Goal: Task Accomplishment & Management: Use online tool/utility

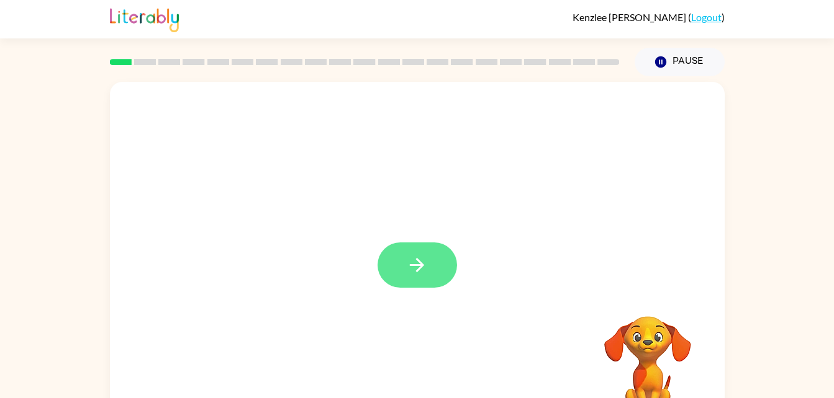
click at [423, 263] on icon "button" at bounding box center [417, 265] width 22 height 22
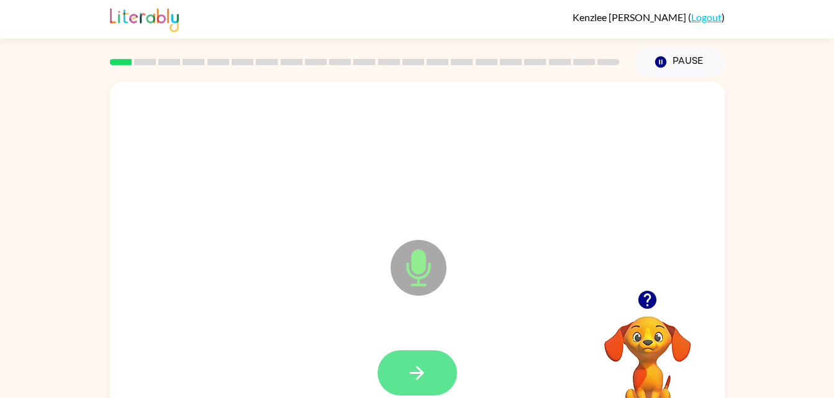
click at [415, 364] on icon "button" at bounding box center [417, 373] width 22 height 22
click at [417, 380] on icon "button" at bounding box center [417, 373] width 14 height 14
click at [422, 374] on icon "button" at bounding box center [417, 373] width 14 height 14
click at [430, 369] on button "button" at bounding box center [416, 373] width 79 height 45
click at [421, 372] on icon "button" at bounding box center [417, 373] width 14 height 14
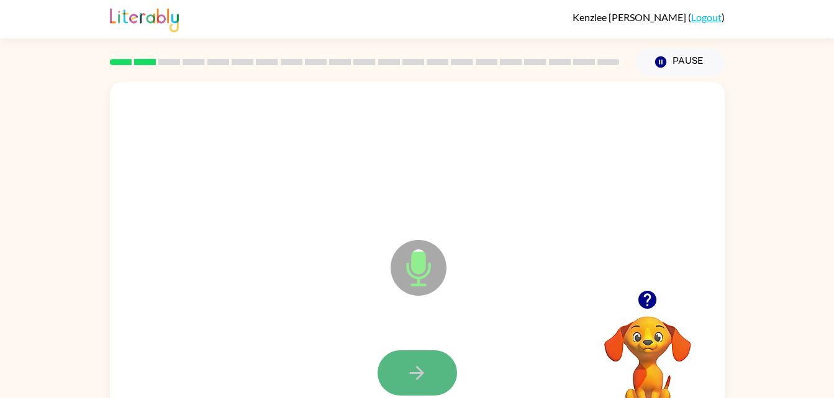
click at [425, 384] on button "button" at bounding box center [416, 373] width 79 height 45
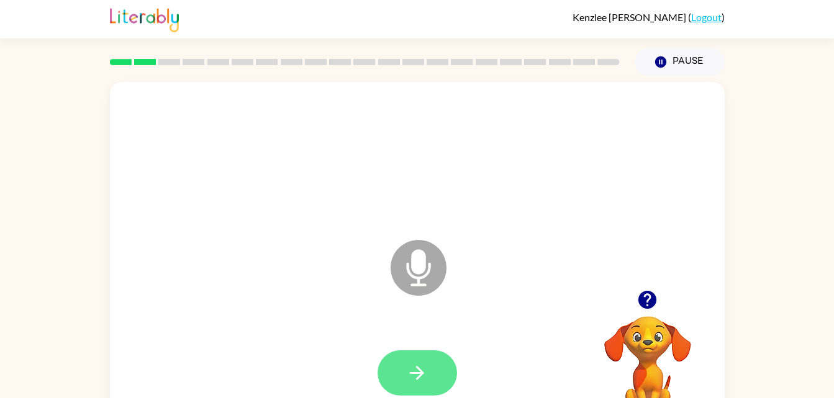
click at [430, 377] on button "button" at bounding box center [416, 373] width 79 height 45
click at [423, 381] on icon "button" at bounding box center [417, 373] width 22 height 22
click at [416, 381] on icon "button" at bounding box center [417, 373] width 22 height 22
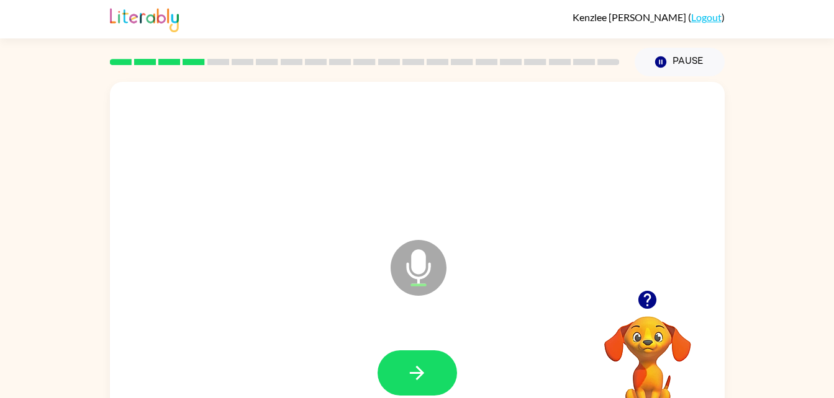
click at [649, 317] on video "Your browser must support playing .mp4 files to use Literably. Please try using…" at bounding box center [647, 359] width 124 height 124
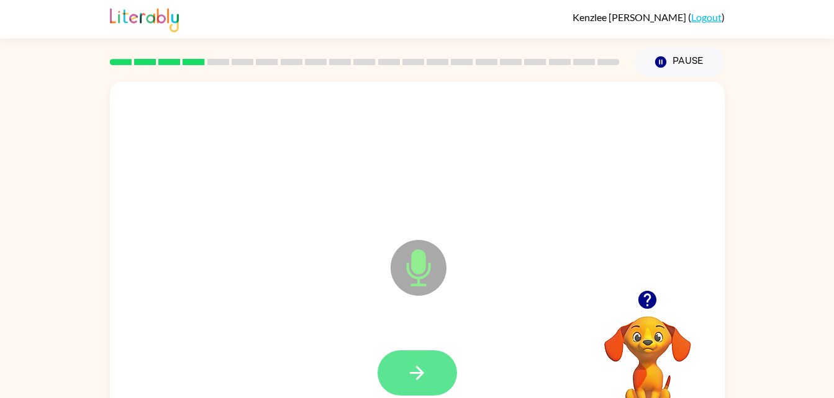
click at [420, 370] on icon "button" at bounding box center [417, 373] width 14 height 14
click at [421, 354] on button "button" at bounding box center [416, 373] width 79 height 45
click at [428, 392] on button "button" at bounding box center [416, 373] width 79 height 45
click at [425, 382] on icon "button" at bounding box center [417, 373] width 22 height 22
click at [421, 372] on icon "button" at bounding box center [417, 373] width 14 height 14
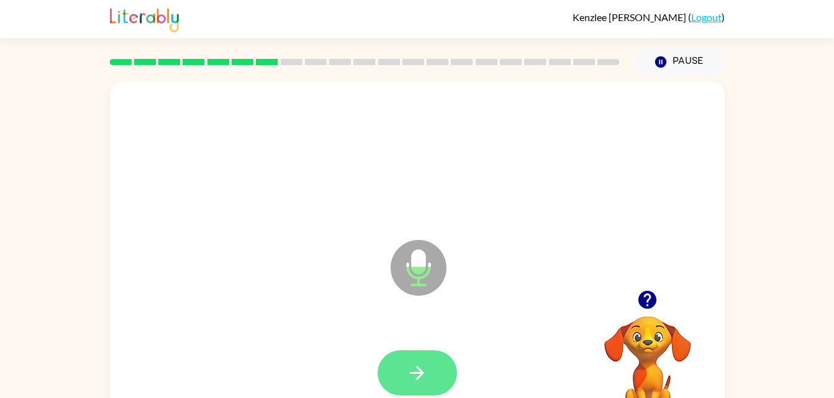
click at [412, 378] on icon "button" at bounding box center [417, 373] width 22 height 22
click at [412, 381] on icon "button" at bounding box center [417, 373] width 22 height 22
click at [423, 375] on icon "button" at bounding box center [417, 373] width 22 height 22
click at [423, 361] on button "button" at bounding box center [416, 373] width 79 height 45
click at [419, 364] on icon "button" at bounding box center [417, 373] width 22 height 22
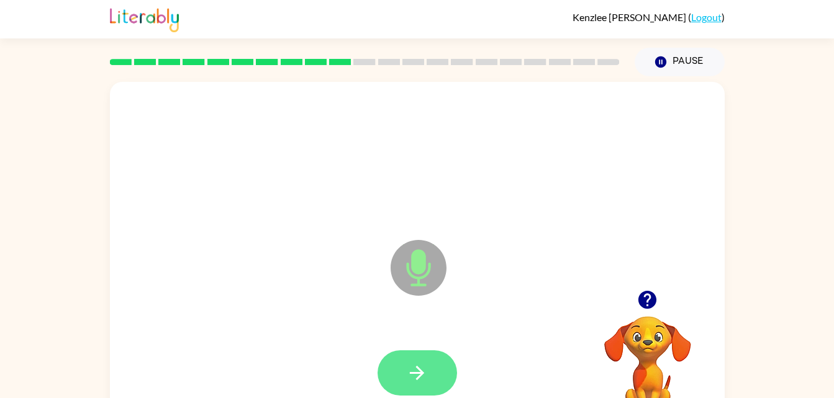
click at [412, 385] on button "button" at bounding box center [416, 373] width 79 height 45
click at [421, 366] on icon "button" at bounding box center [417, 373] width 22 height 22
click at [412, 370] on icon "button" at bounding box center [417, 373] width 22 height 22
click at [424, 377] on icon "button" at bounding box center [417, 373] width 22 height 22
click at [432, 379] on button "button" at bounding box center [416, 373] width 79 height 45
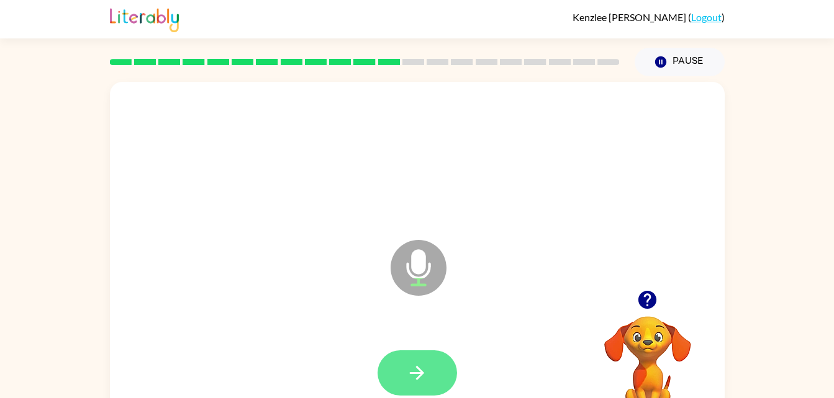
click at [422, 371] on icon "button" at bounding box center [417, 373] width 22 height 22
click at [420, 374] on icon "button" at bounding box center [417, 373] width 14 height 14
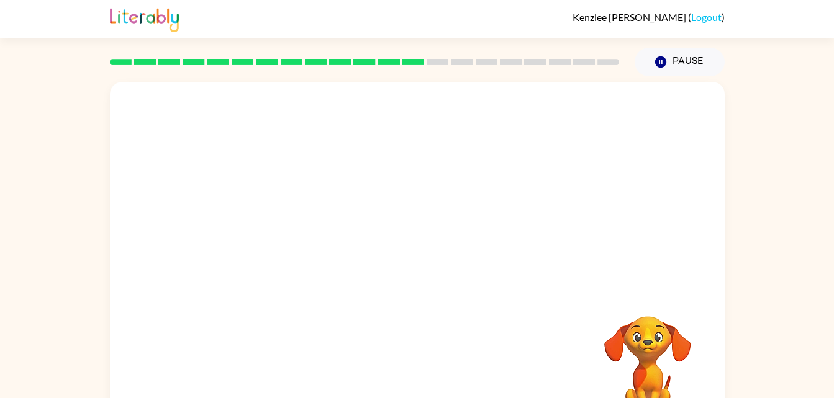
click at [773, 60] on div "[PERSON_NAME] ( Logout ) Pause Pause Your browser must support playing .mp4 fil…" at bounding box center [417, 218] width 834 height 436
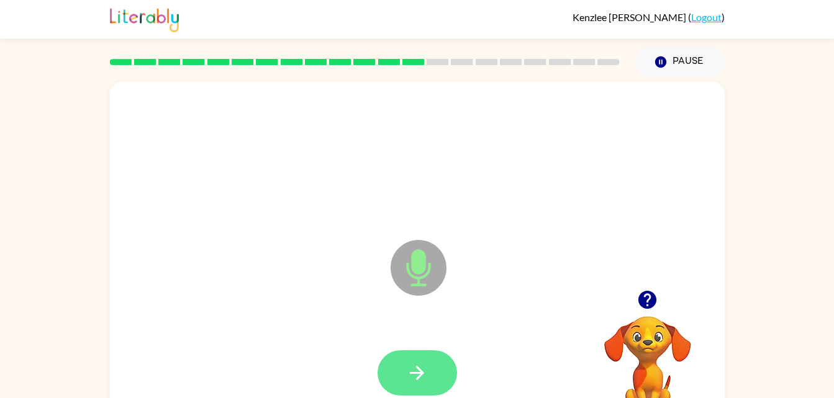
click at [432, 373] on button "button" at bounding box center [416, 373] width 79 height 45
click at [439, 386] on button "button" at bounding box center [416, 373] width 79 height 45
click at [434, 395] on button "button" at bounding box center [416, 373] width 79 height 45
click at [417, 379] on icon "button" at bounding box center [417, 373] width 14 height 14
click at [410, 381] on icon "button" at bounding box center [417, 373] width 22 height 22
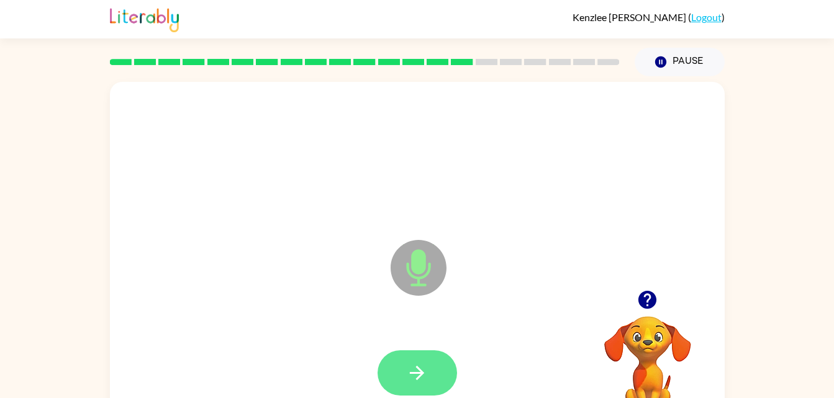
click at [433, 369] on button "button" at bounding box center [416, 373] width 79 height 45
click at [420, 371] on icon "button" at bounding box center [417, 373] width 14 height 14
click at [414, 369] on icon "button" at bounding box center [417, 373] width 22 height 22
click at [416, 362] on icon "button" at bounding box center [417, 373] width 22 height 22
click at [417, 385] on button "button" at bounding box center [416, 373] width 79 height 45
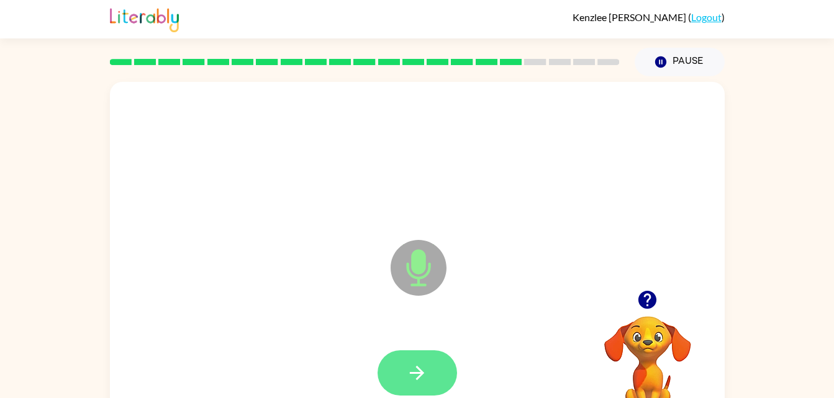
click at [408, 377] on icon "button" at bounding box center [417, 373] width 22 height 22
click at [421, 371] on icon "button" at bounding box center [417, 373] width 14 height 14
click at [428, 361] on button "button" at bounding box center [416, 373] width 79 height 45
click at [422, 392] on button "button" at bounding box center [416, 373] width 79 height 45
click at [425, 361] on button "button" at bounding box center [416, 373] width 79 height 45
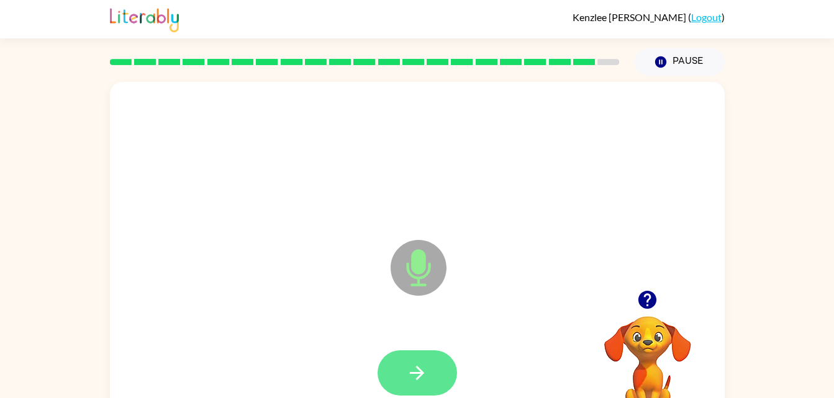
click at [432, 363] on button "button" at bounding box center [416, 373] width 79 height 45
click at [423, 384] on button "button" at bounding box center [416, 373] width 79 height 45
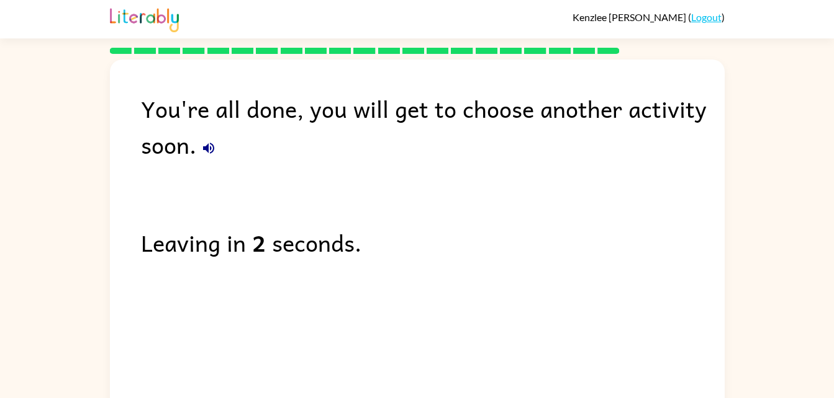
click at [202, 145] on icon "button" at bounding box center [208, 148] width 15 height 15
